Goal: Information Seeking & Learning: Find specific fact

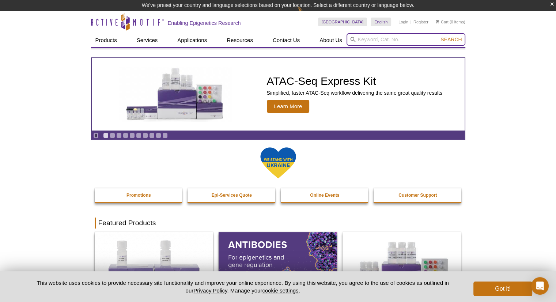
click at [374, 37] on input "search" at bounding box center [405, 39] width 119 height 12
type input "nkx2.1"
click at [438, 36] on button "Search" at bounding box center [451, 39] width 26 height 7
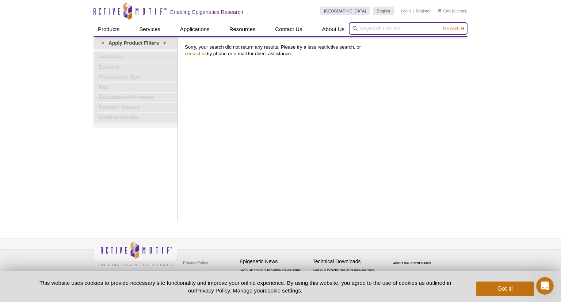
click at [381, 23] on input "search" at bounding box center [408, 28] width 119 height 12
type input "n"
type input "ttf1"
click at [441, 25] on button "Search" at bounding box center [454, 28] width 26 height 7
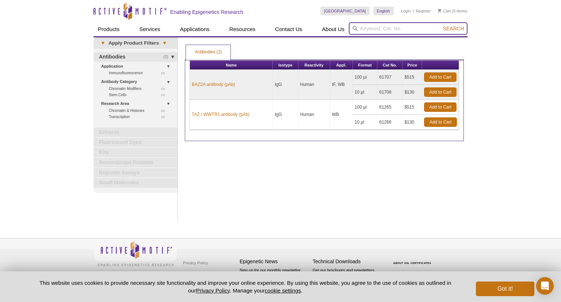
click at [358, 31] on input "search" at bounding box center [408, 28] width 119 height 12
